Goal: Task Accomplishment & Management: Use online tool/utility

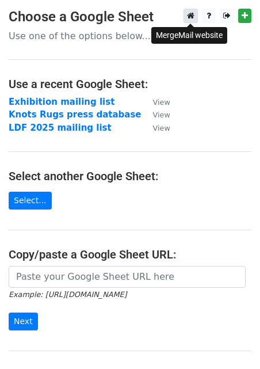
click at [192, 16] on icon at bounding box center [190, 16] width 7 height 8
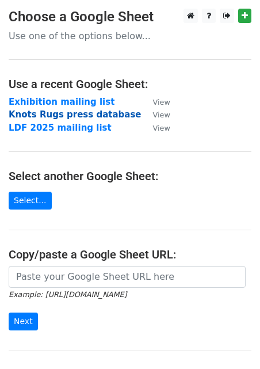
click at [36, 112] on strong "Knots Rugs press database" at bounding box center [75, 114] width 133 height 10
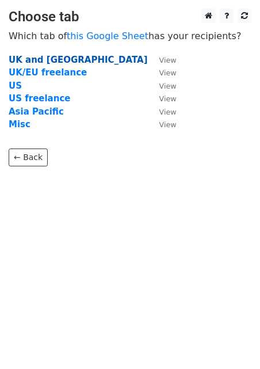
click at [22, 58] on strong "UK and EU" at bounding box center [78, 60] width 139 height 10
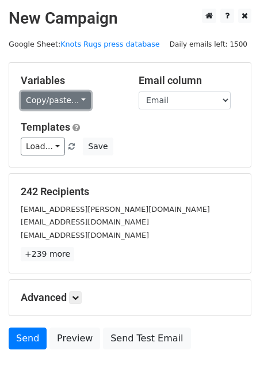
click at [56, 104] on link "Copy/paste..." at bounding box center [56, 100] width 70 height 18
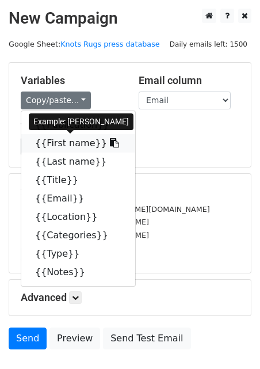
click at [63, 140] on link "{{First name}}" at bounding box center [78, 143] width 114 height 18
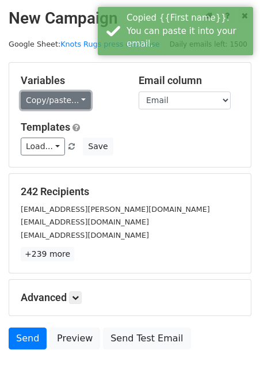
click at [51, 106] on link "Copy/paste..." at bounding box center [56, 100] width 70 height 18
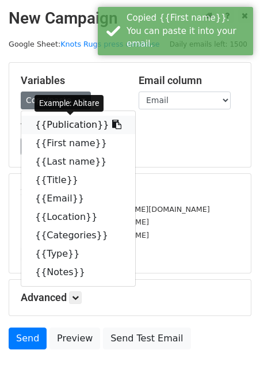
click at [51, 120] on link "{{Publication}}" at bounding box center [78, 125] width 114 height 18
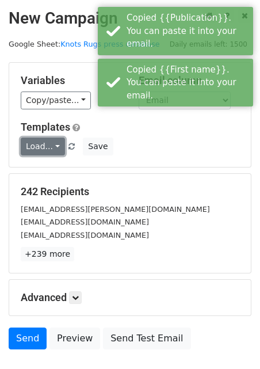
click at [45, 141] on link "Load..." at bounding box center [43, 146] width 44 height 18
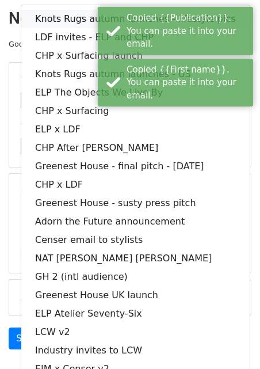
click at [45, 13] on link "Knots Rugs autumn launches - lifestyle pics" at bounding box center [135, 19] width 228 height 18
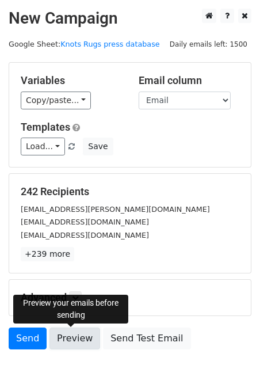
click at [72, 336] on link "Preview" at bounding box center [74, 338] width 51 height 22
click at [67, 332] on link "Preview" at bounding box center [74, 338] width 51 height 22
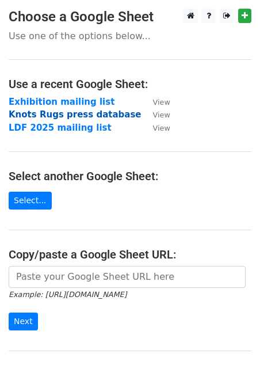
click at [49, 113] on strong "Knots Rugs press database" at bounding box center [75, 114] width 133 height 10
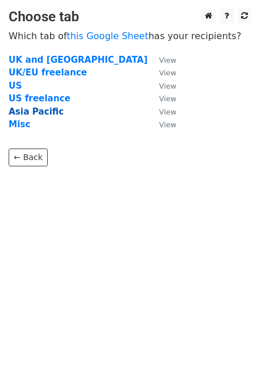
click at [37, 113] on strong "Asia Pacific" at bounding box center [36, 111] width 55 height 10
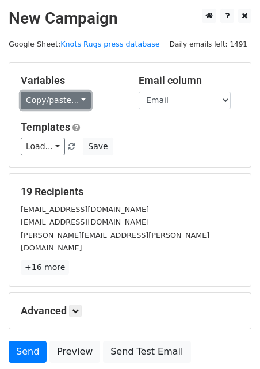
click at [56, 98] on link "Copy/paste..." at bounding box center [56, 100] width 70 height 18
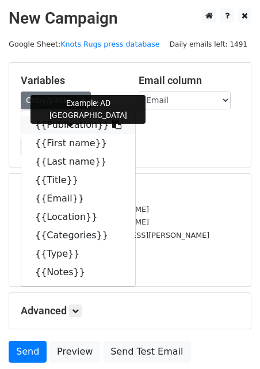
click at [60, 127] on link "{{Publication}}" at bounding box center [78, 125] width 114 height 18
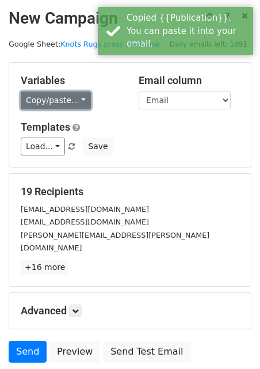
click at [55, 102] on link "Copy/paste..." at bounding box center [56, 100] width 70 height 18
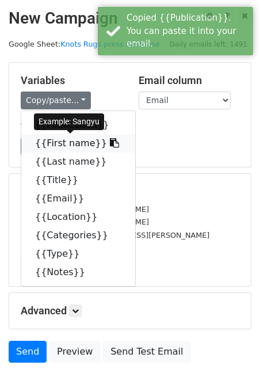
click at [58, 140] on link "{{First name}}" at bounding box center [78, 143] width 114 height 18
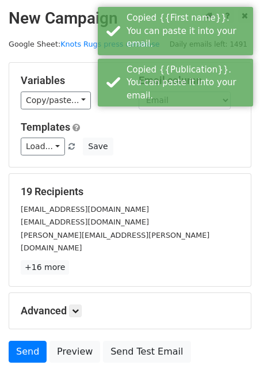
click at [136, 167] on div "Variables Copy/paste... {{Publication}} {{First name}} {{Last name}} {{Title}} …" at bounding box center [130, 114] width 243 height 105
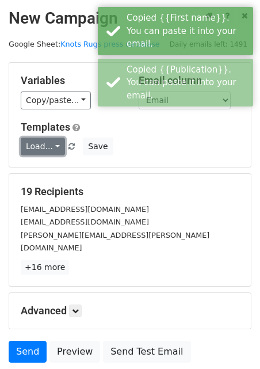
click at [39, 148] on link "Load..." at bounding box center [43, 146] width 44 height 18
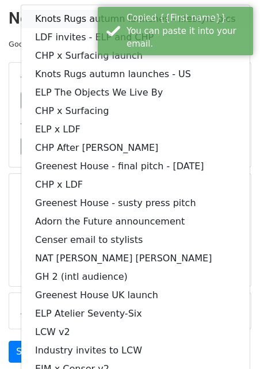
click at [54, 23] on link "Knots Rugs autumn launches - lifestyle pics" at bounding box center [135, 19] width 228 height 18
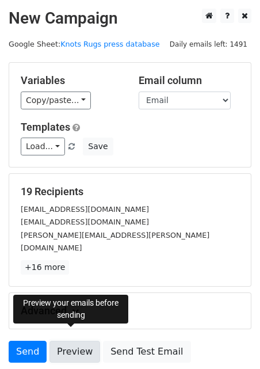
click at [66, 340] on link "Preview" at bounding box center [74, 351] width 51 height 22
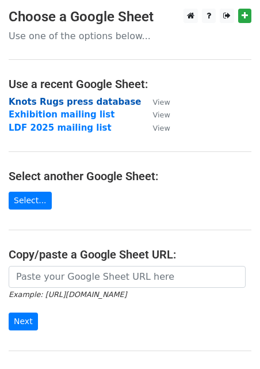
click at [52, 104] on strong "Knots Rugs press database" at bounding box center [75, 102] width 133 height 10
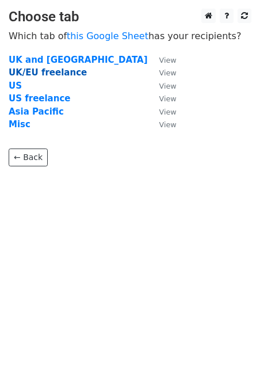
click at [43, 74] on strong "UK/EU freelance" at bounding box center [48, 72] width 78 height 10
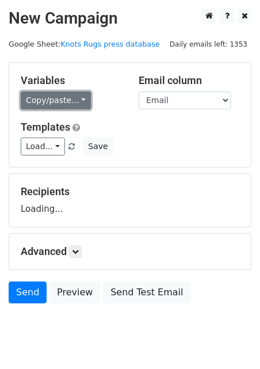
click at [46, 93] on link "Copy/paste..." at bounding box center [56, 100] width 70 height 18
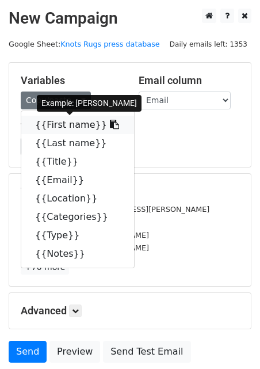
click at [48, 120] on link "{{First name}}" at bounding box center [77, 125] width 113 height 18
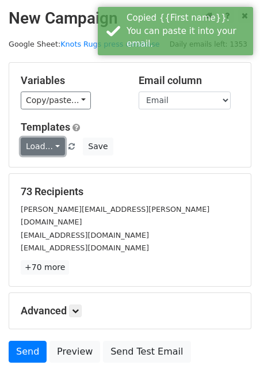
click at [48, 143] on link "Load..." at bounding box center [43, 146] width 44 height 18
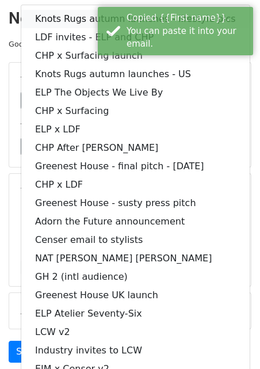
click at [53, 22] on link "Knots Rugs autumn launches - lifestyle pics" at bounding box center [135, 19] width 228 height 18
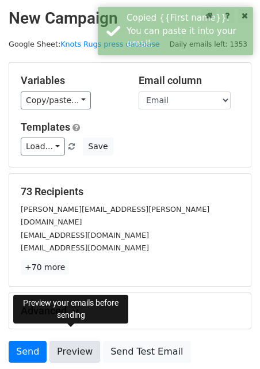
click at [70, 340] on link "Preview" at bounding box center [74, 351] width 51 height 22
